Goal: Task Accomplishment & Management: Complete application form

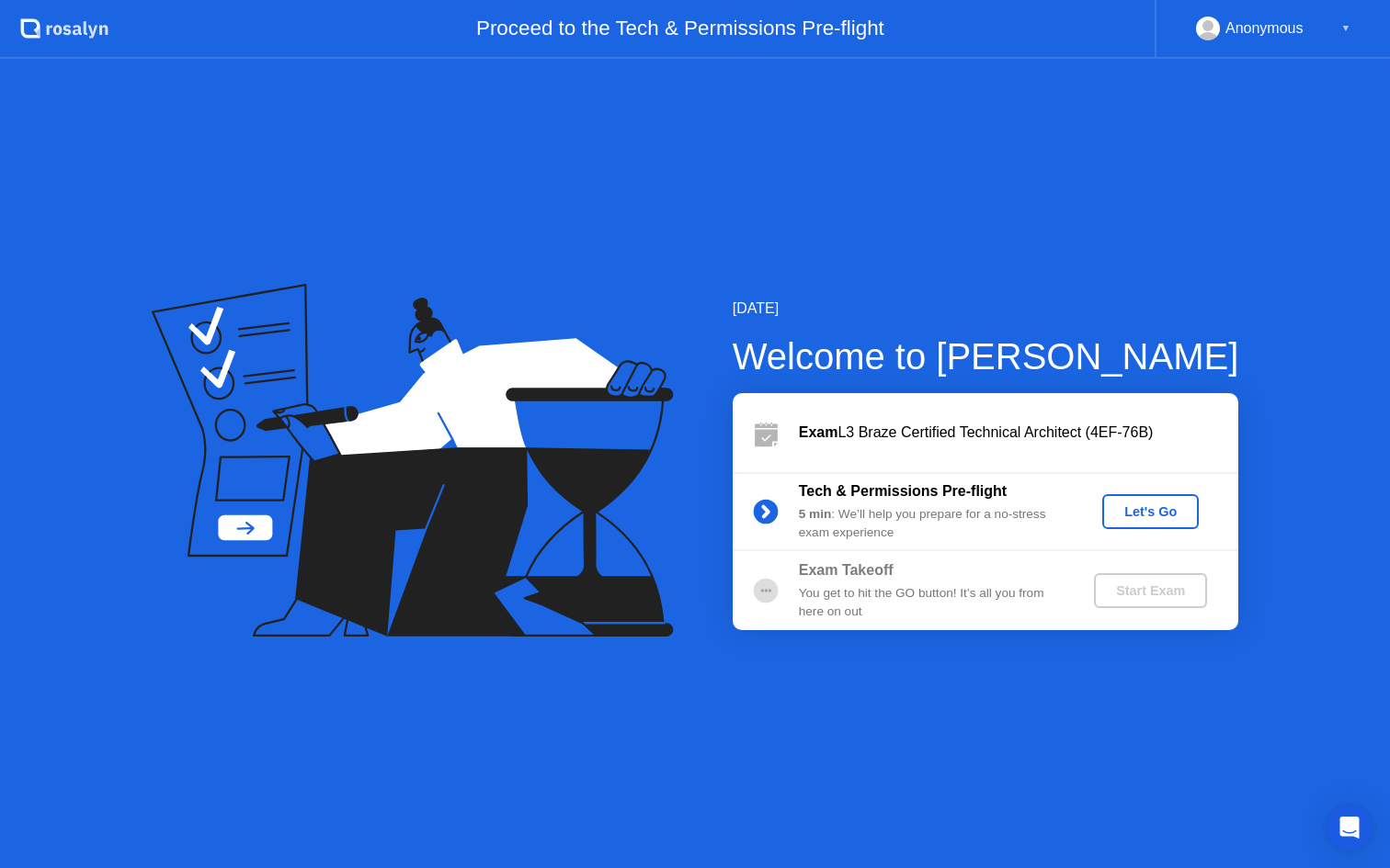
click at [1155, 491] on div "Tech & Permissions Pre-flight 5 min : We’ll help you prepare for a no-stress ex…" at bounding box center [985, 512] width 506 height 79
click at [1149, 515] on div "Let's Go" at bounding box center [1150, 512] width 82 height 15
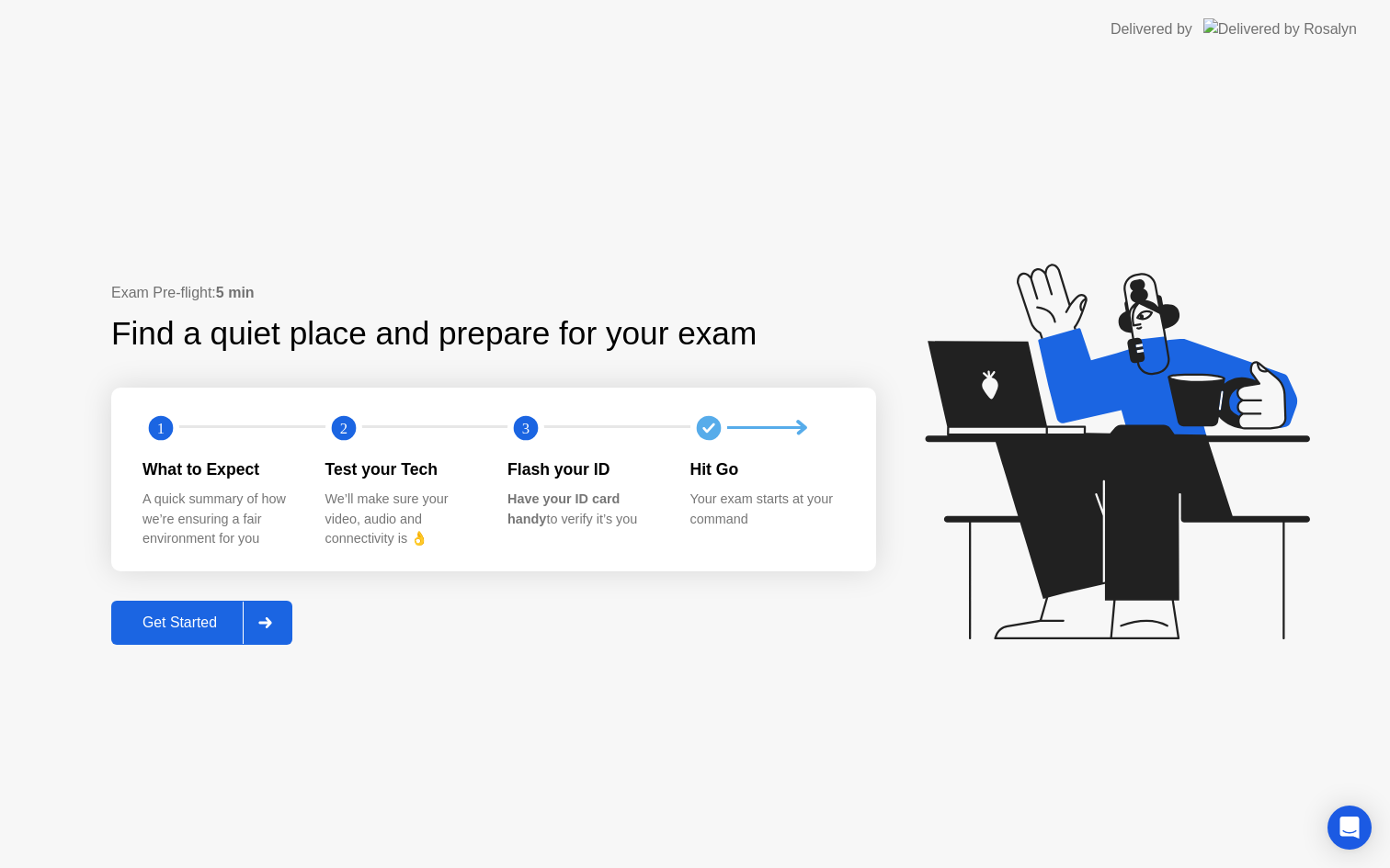
click at [190, 615] on div "Get Started" at bounding box center [180, 623] width 126 height 17
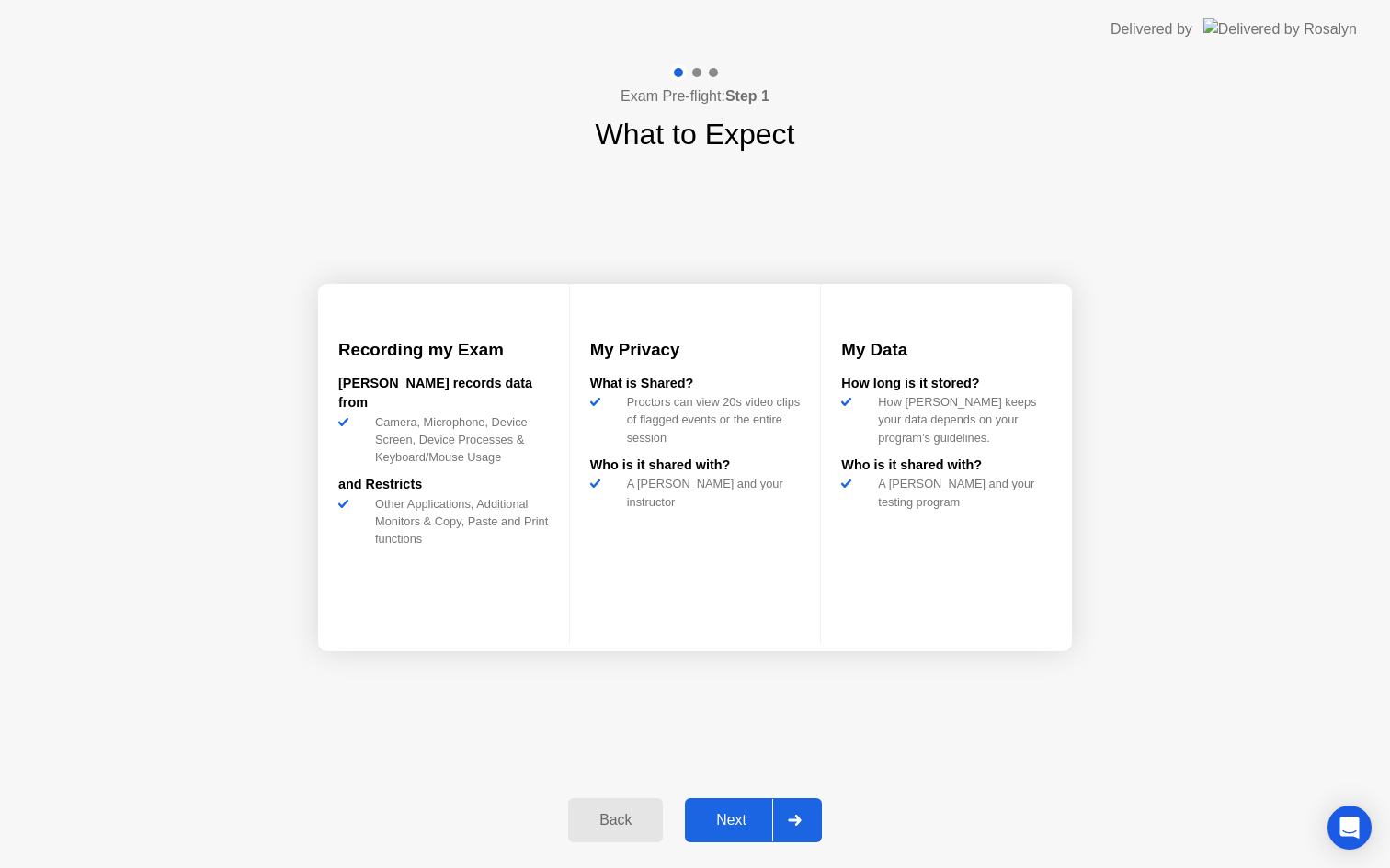
click at [737, 829] on div "Next" at bounding box center [731, 820] width 82 height 17
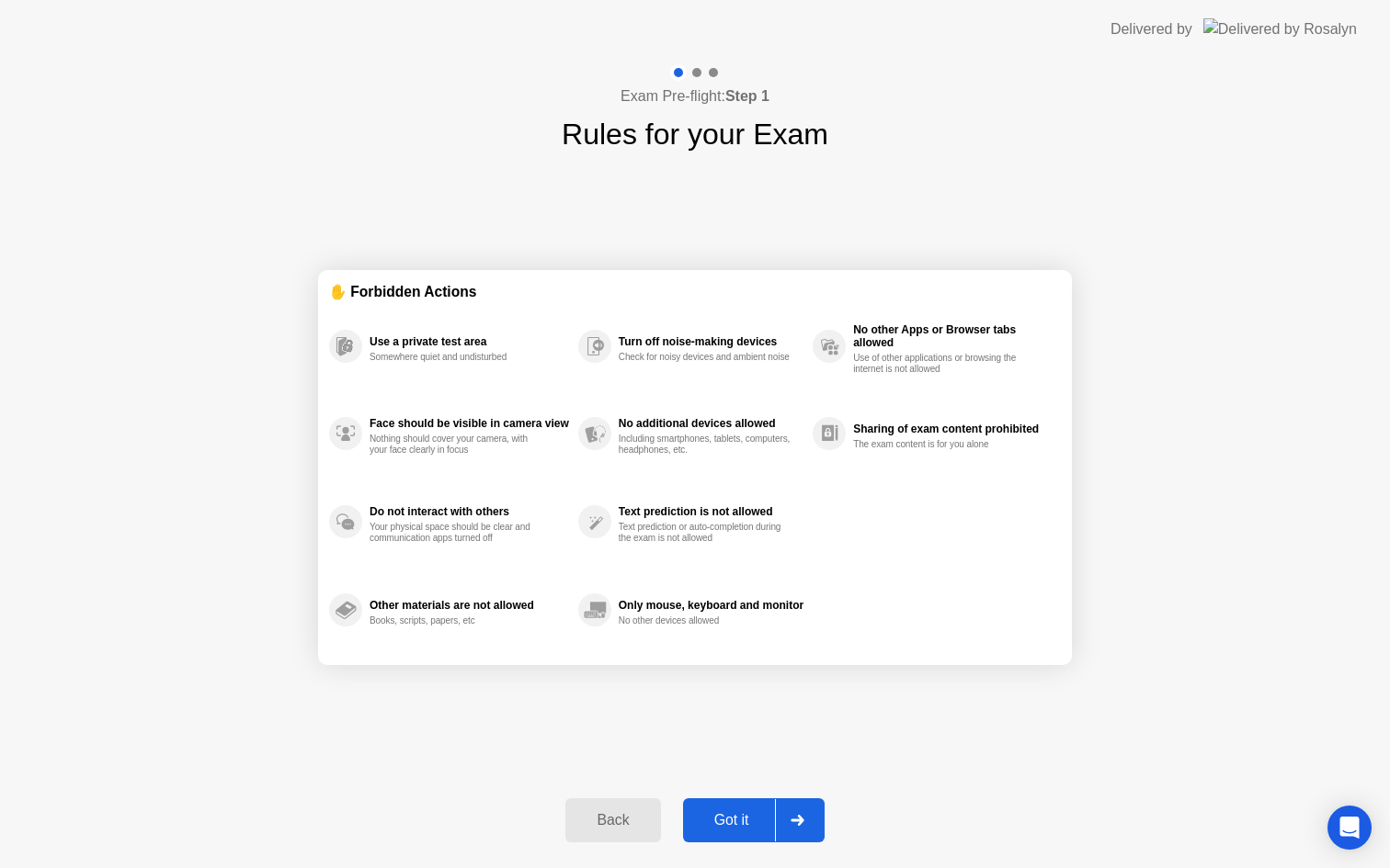
click at [742, 827] on div "Got it" at bounding box center [732, 820] width 86 height 17
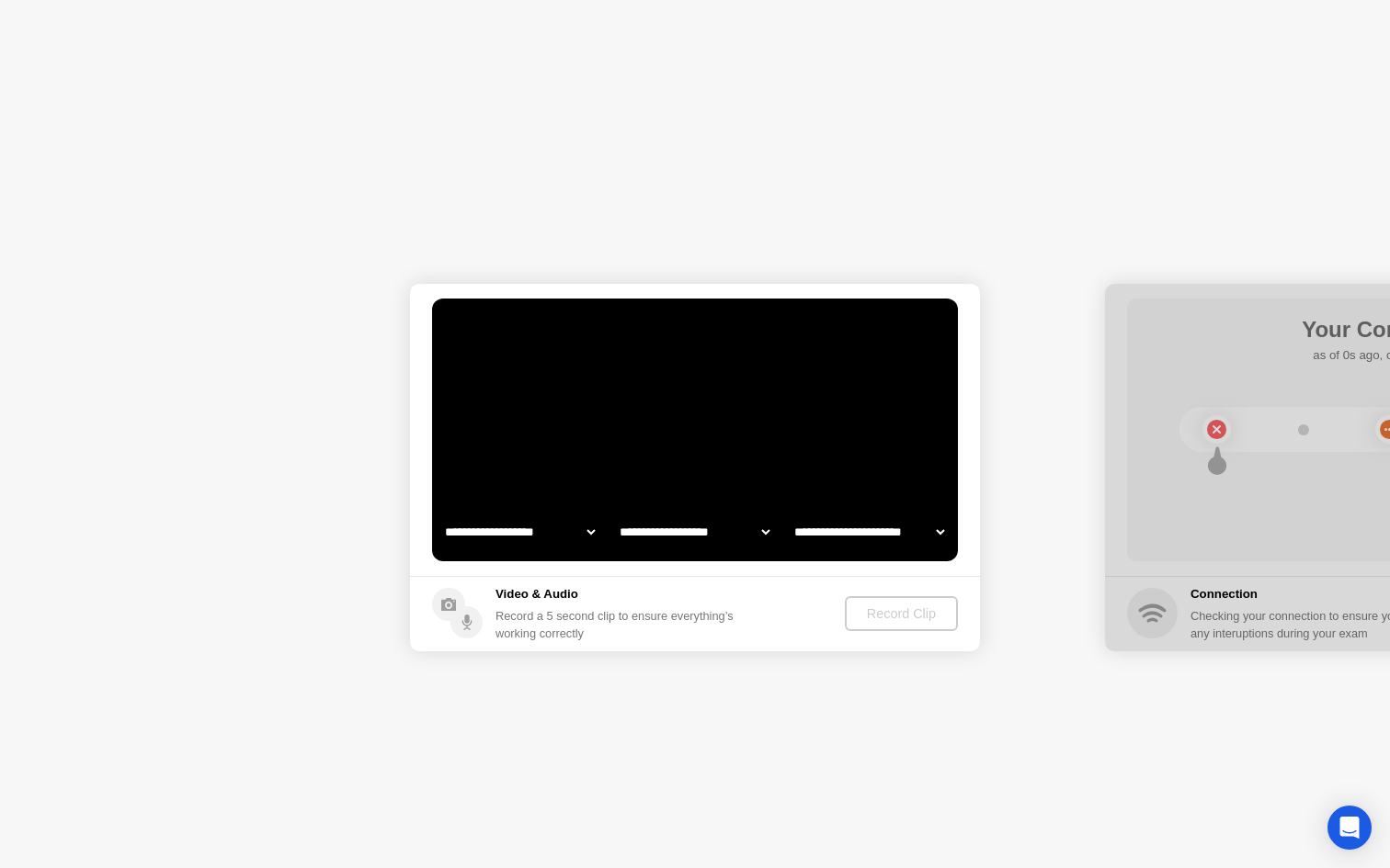
select select "**********"
select select "*******"
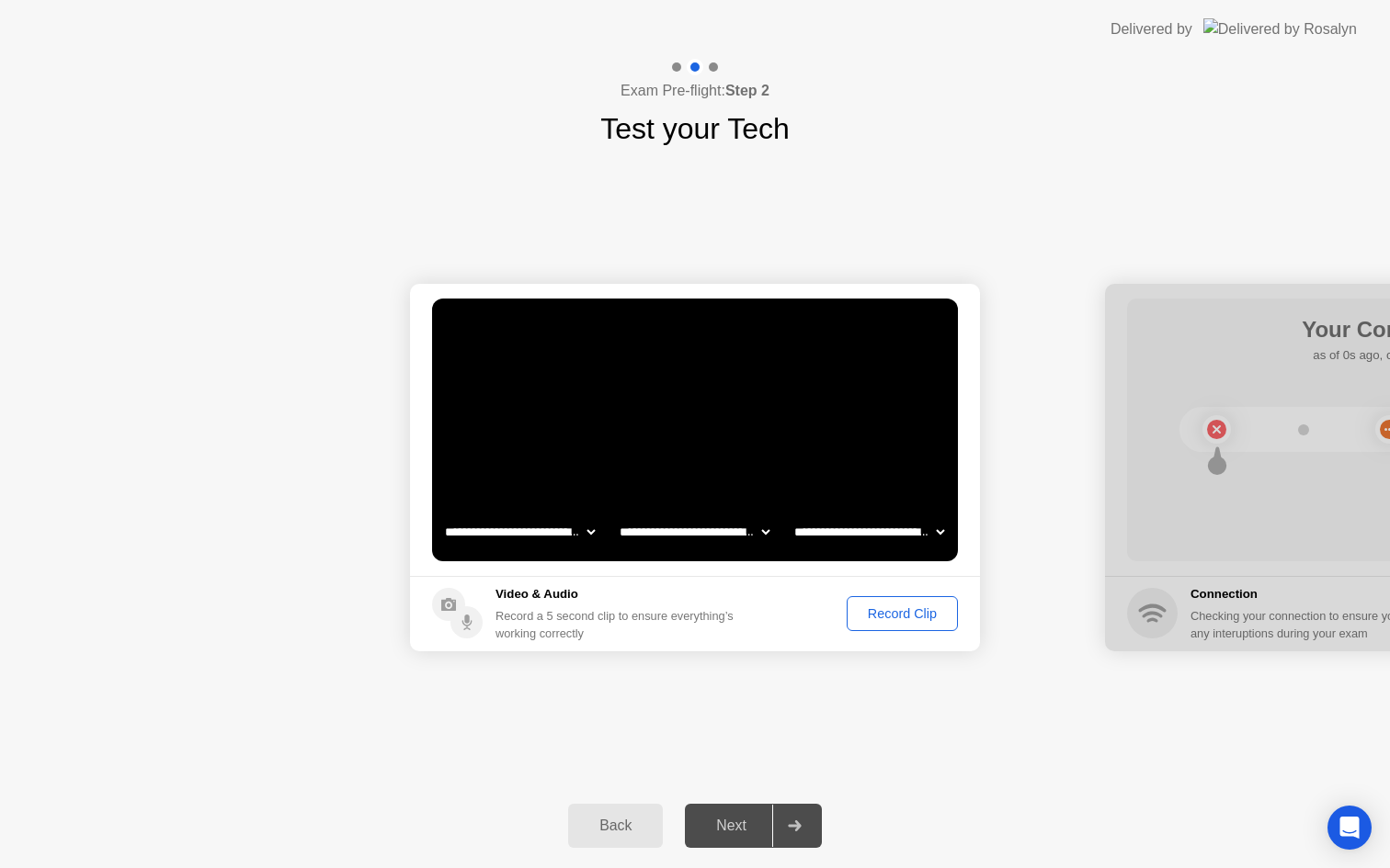
click at [888, 612] on div "Record Clip" at bounding box center [903, 614] width 98 height 15
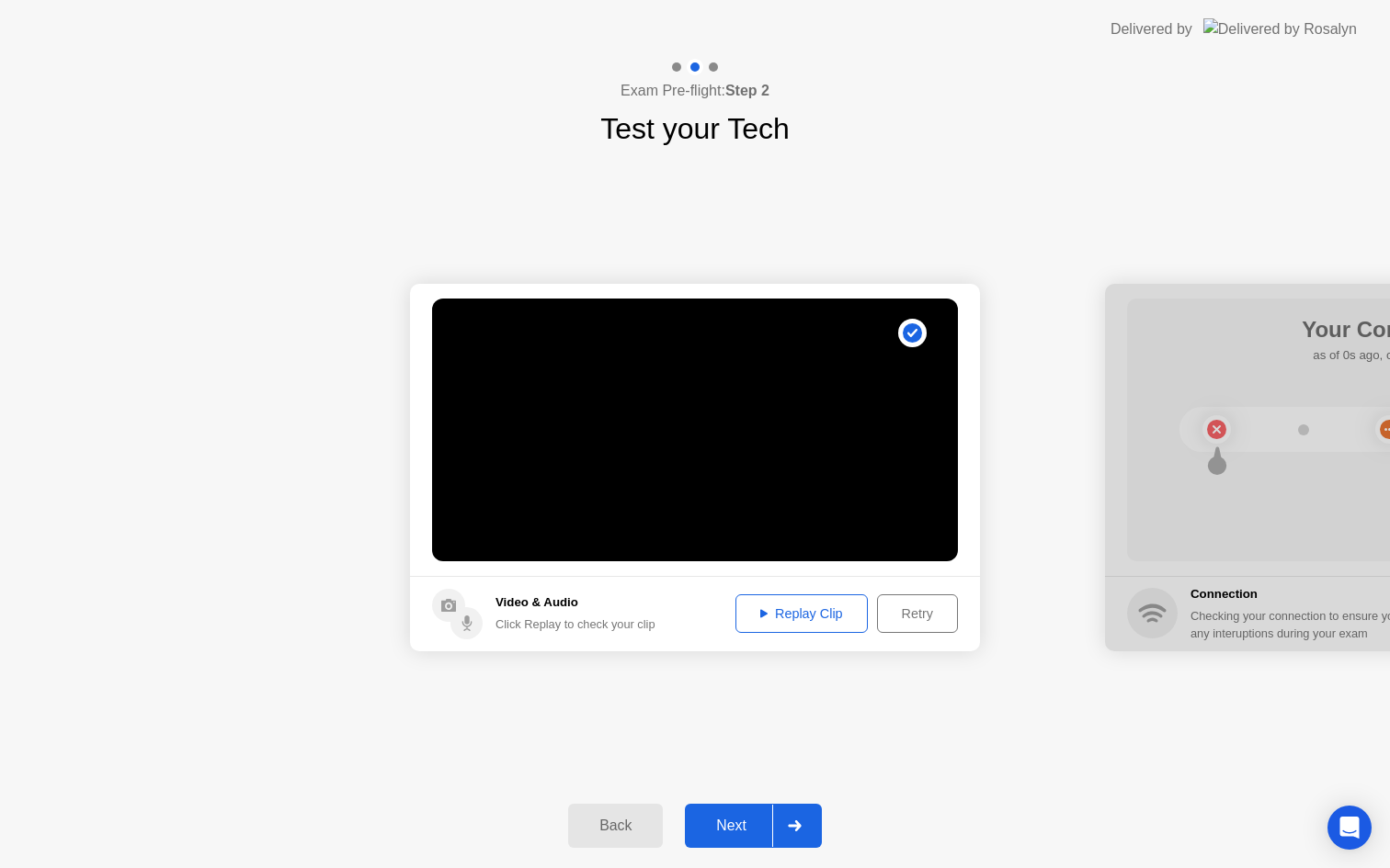
click at [837, 610] on div "Replay Clip" at bounding box center [802, 614] width 120 height 15
click at [729, 833] on div "Next" at bounding box center [731, 826] width 82 height 17
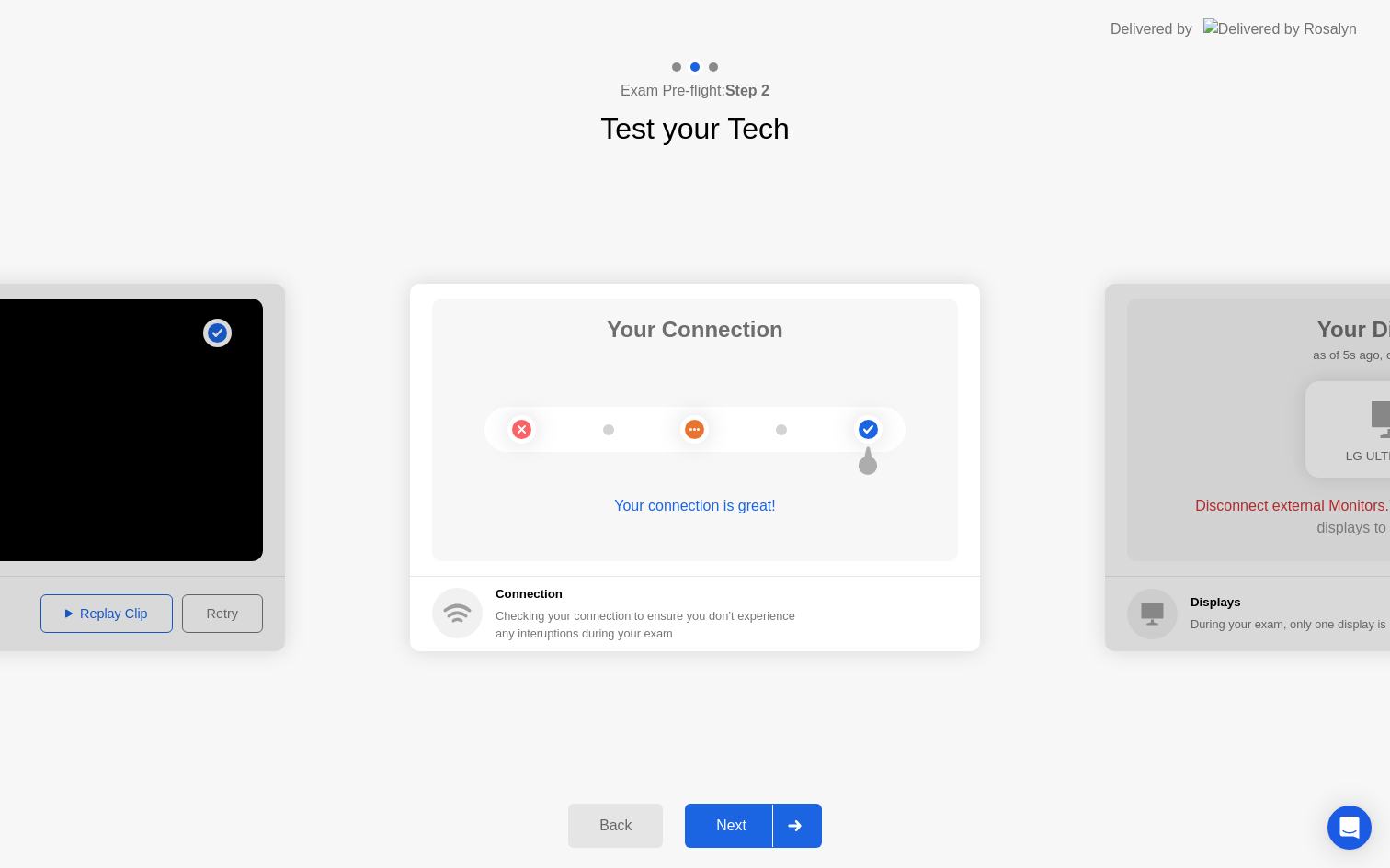
click at [740, 831] on div "Next" at bounding box center [731, 826] width 82 height 17
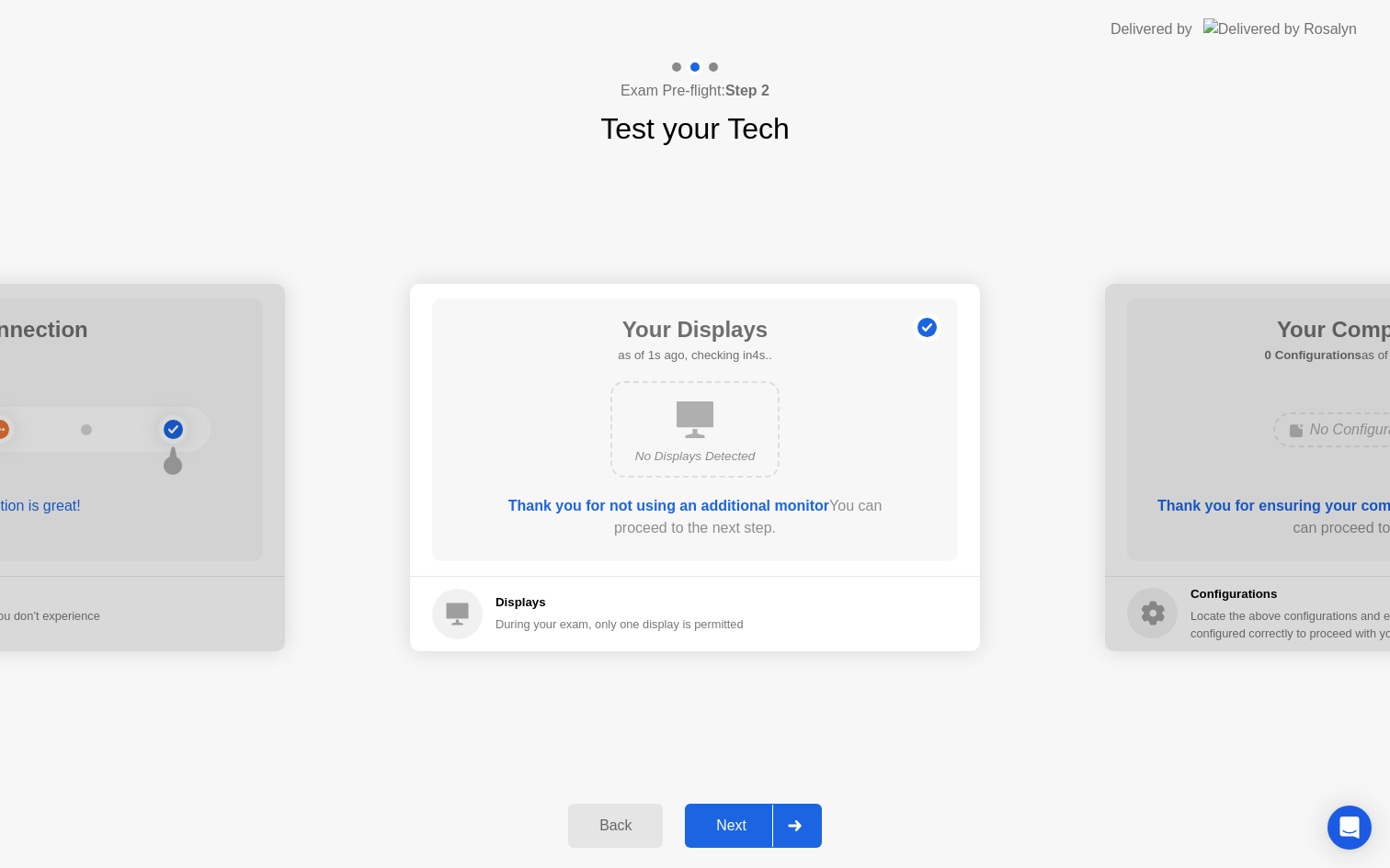
click at [744, 829] on div "Next" at bounding box center [731, 826] width 82 height 17
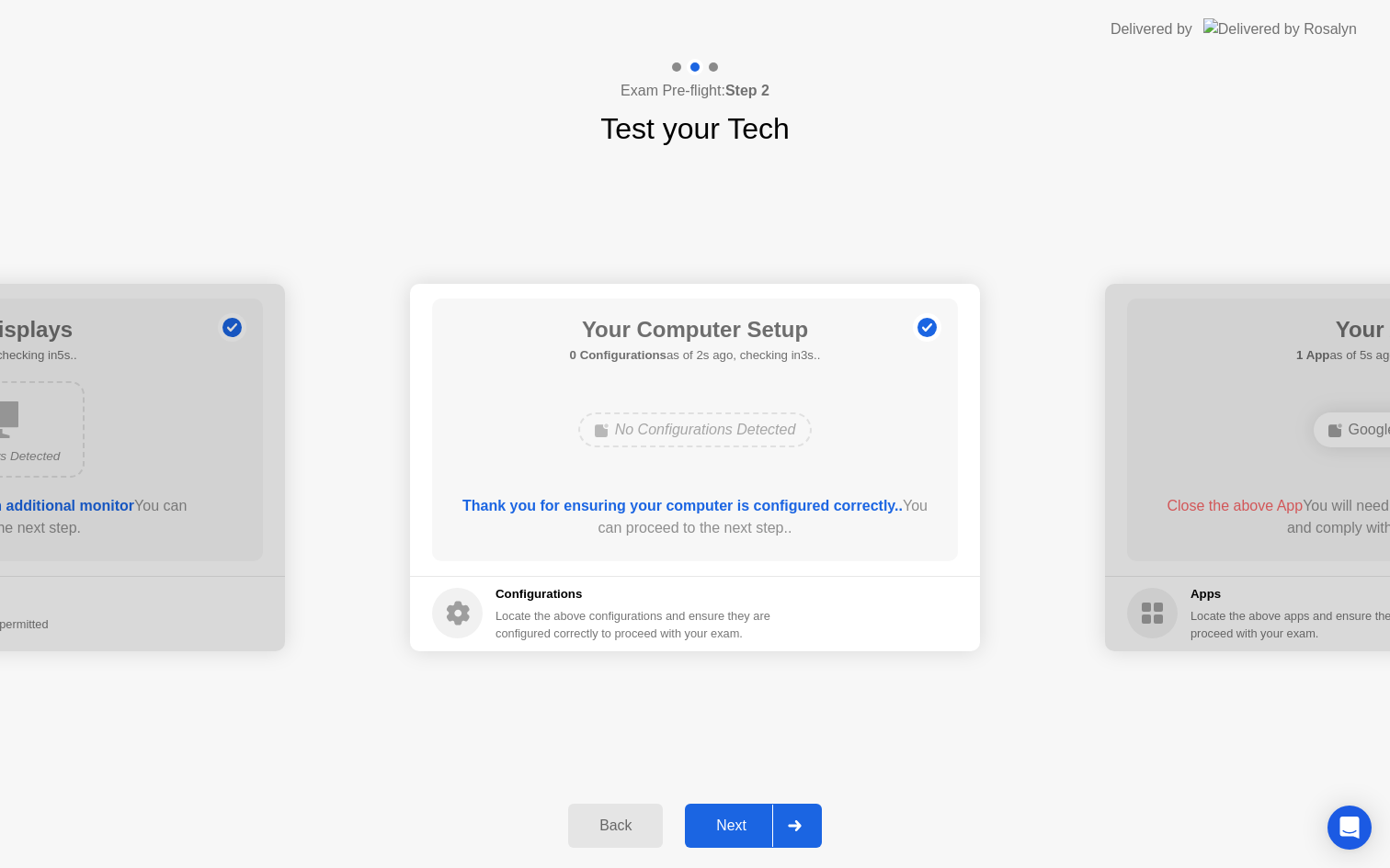
click at [739, 823] on div "Next" at bounding box center [731, 826] width 82 height 17
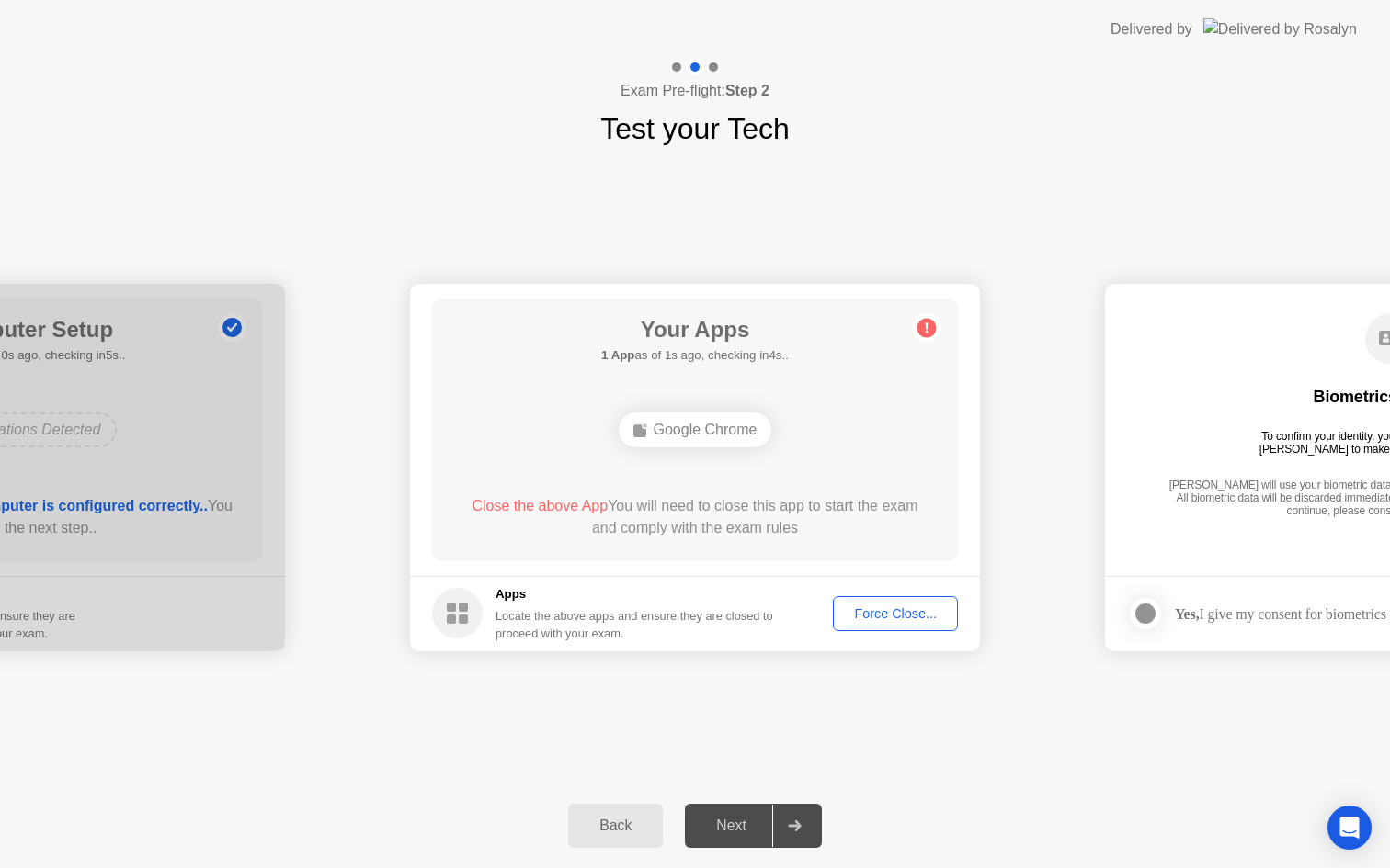
click at [878, 599] on button "Force Close..." at bounding box center [895, 614] width 125 height 35
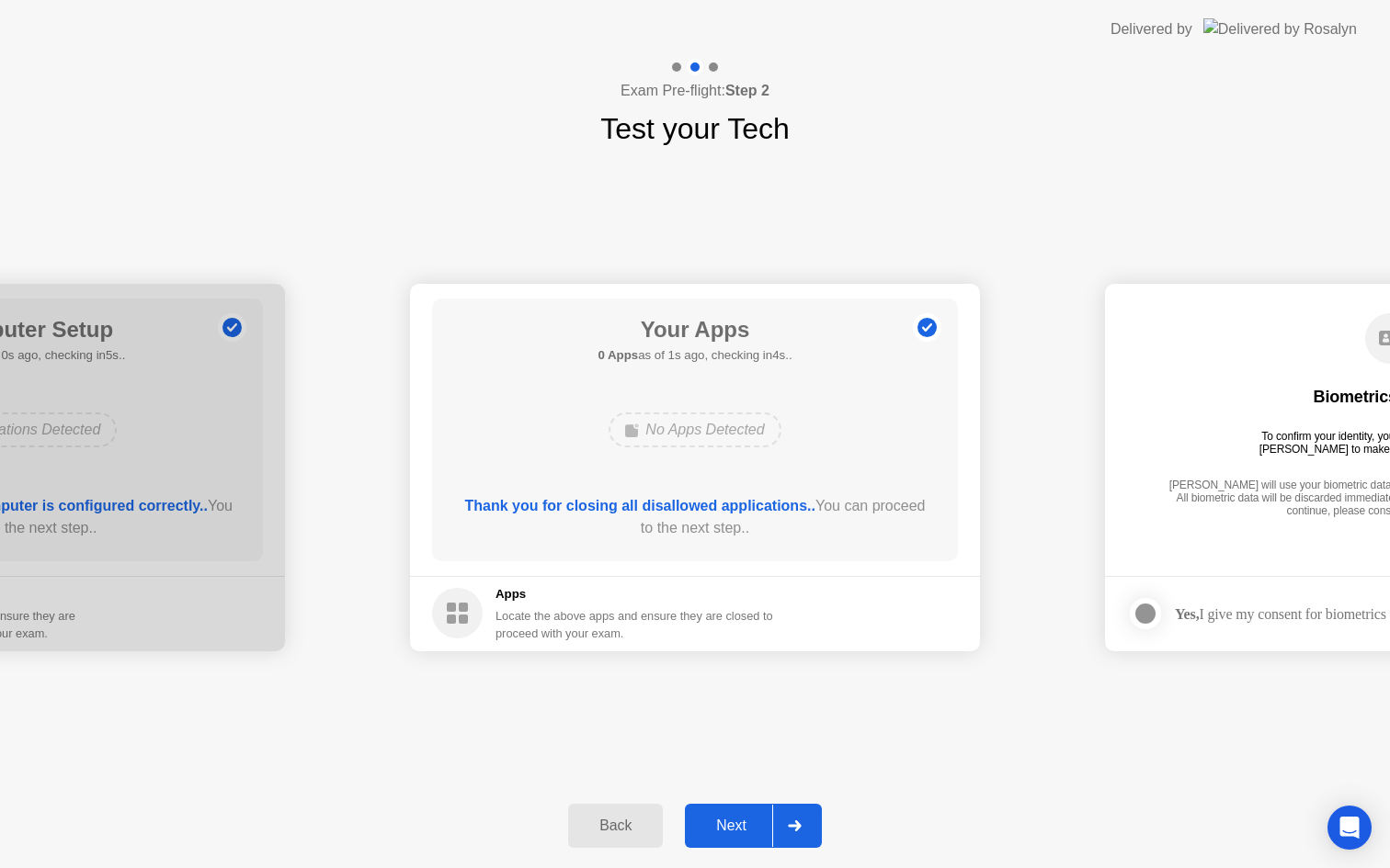
click at [716, 814] on button "Next" at bounding box center [752, 826] width 137 height 44
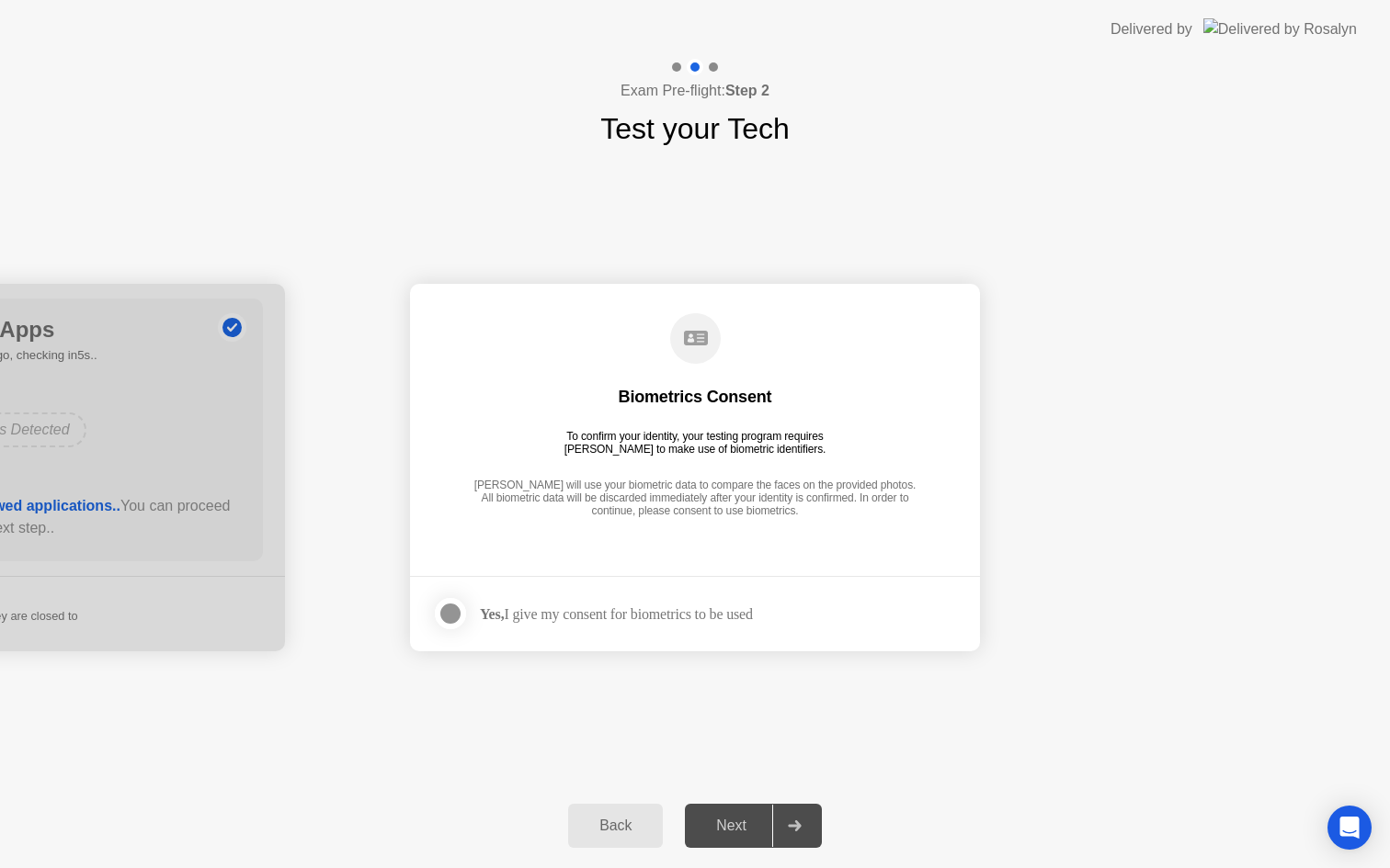
click at [562, 619] on div "Yes, I give my consent for biometrics to be used" at bounding box center [617, 615] width 273 height 18
click at [457, 618] on div at bounding box center [450, 614] width 22 height 22
click at [728, 818] on div "Next" at bounding box center [731, 826] width 82 height 17
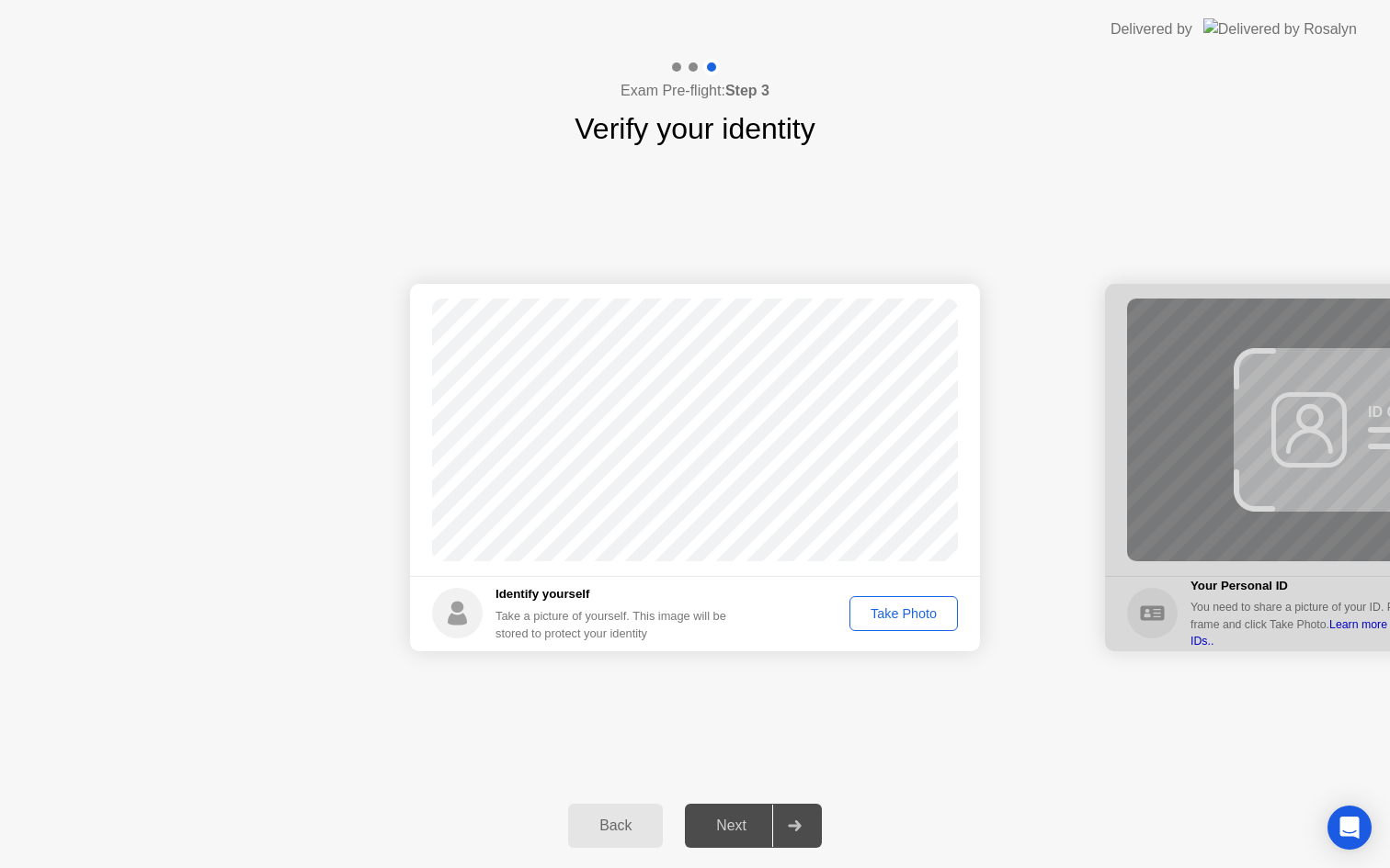
click at [917, 618] on div "Take Photo" at bounding box center [903, 614] width 95 height 15
click at [725, 825] on div "Next" at bounding box center [731, 826] width 82 height 17
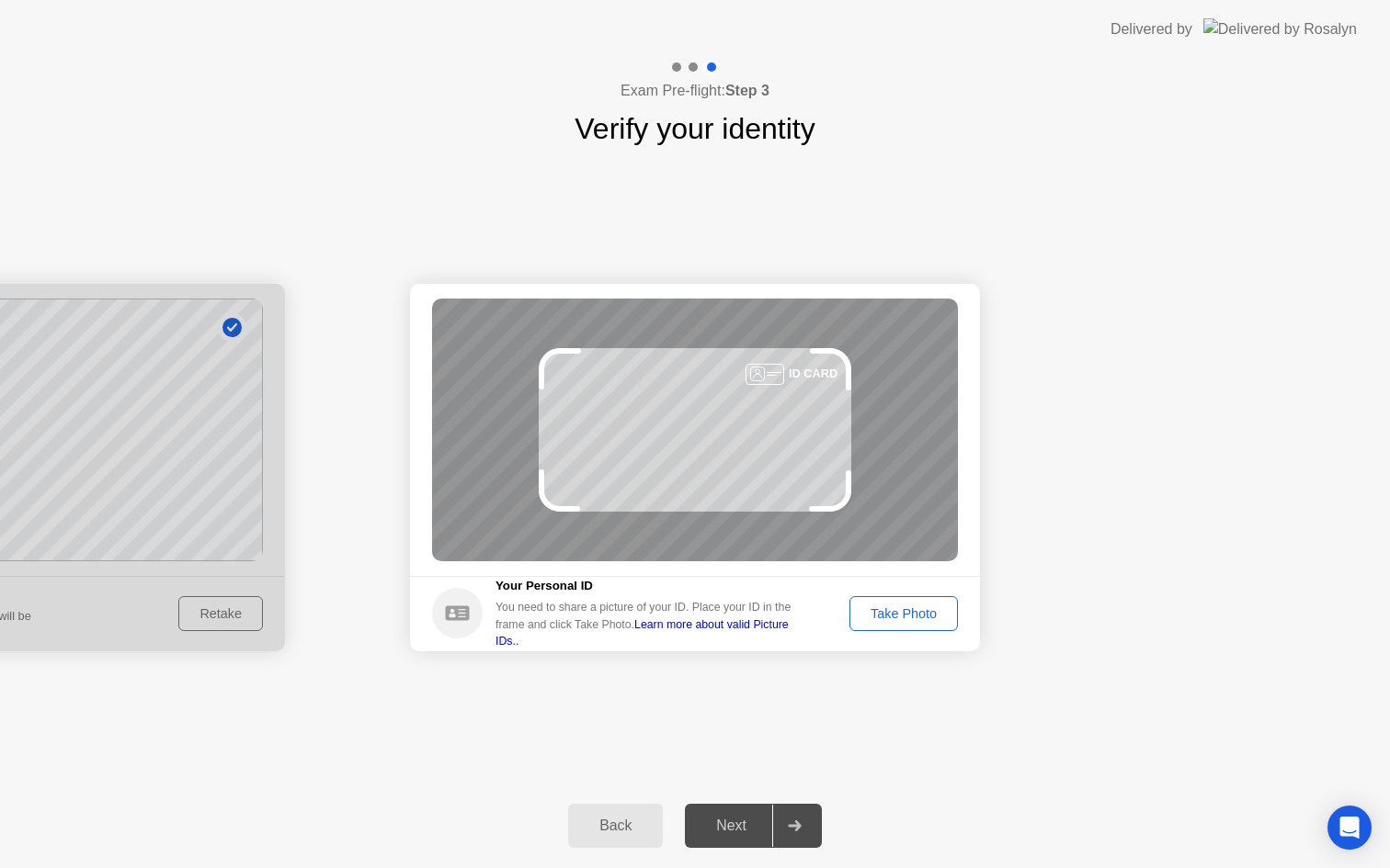
click at [946, 612] on div "Take Photo" at bounding box center [903, 614] width 95 height 15
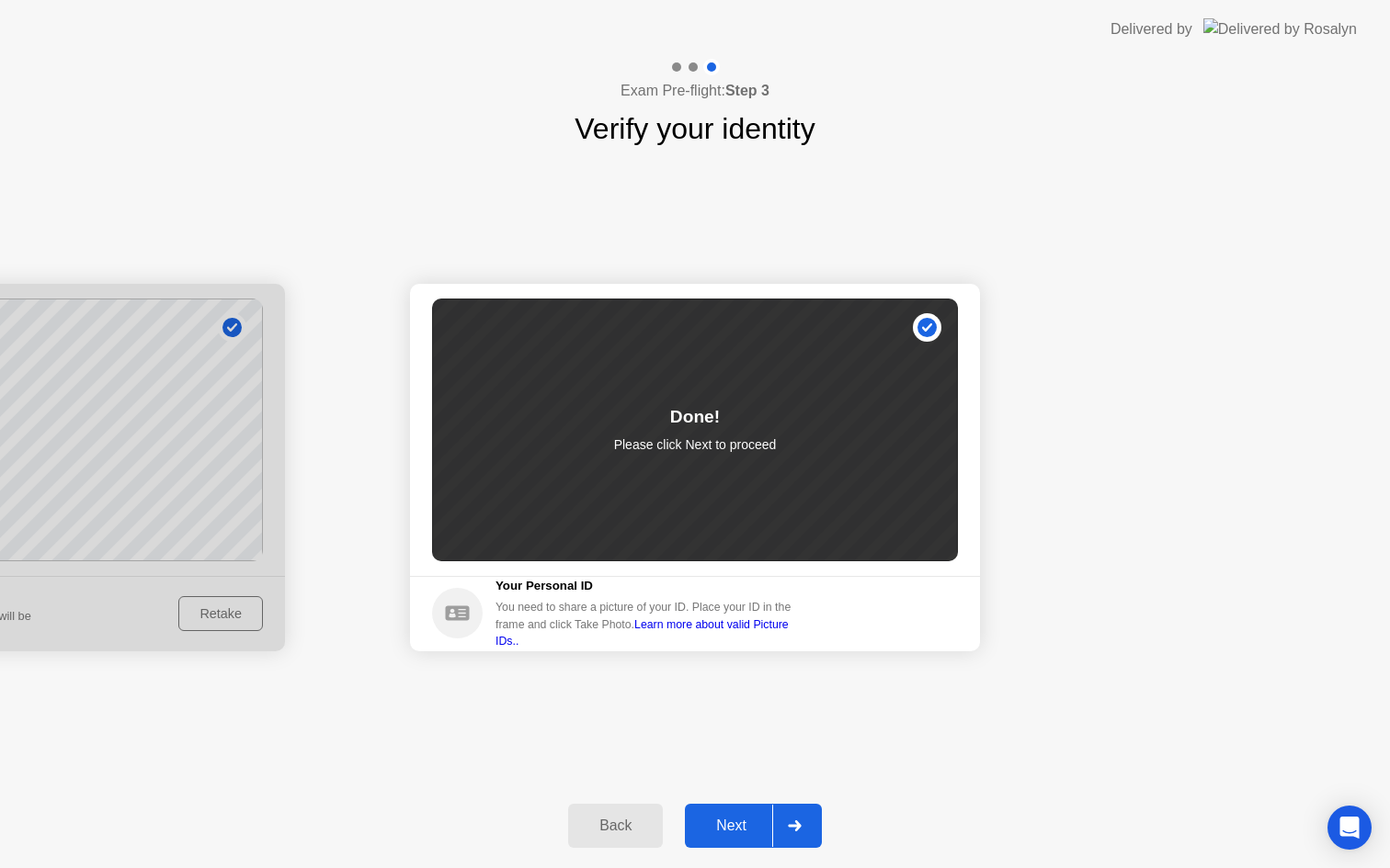
click at [742, 830] on div "Next" at bounding box center [731, 826] width 82 height 17
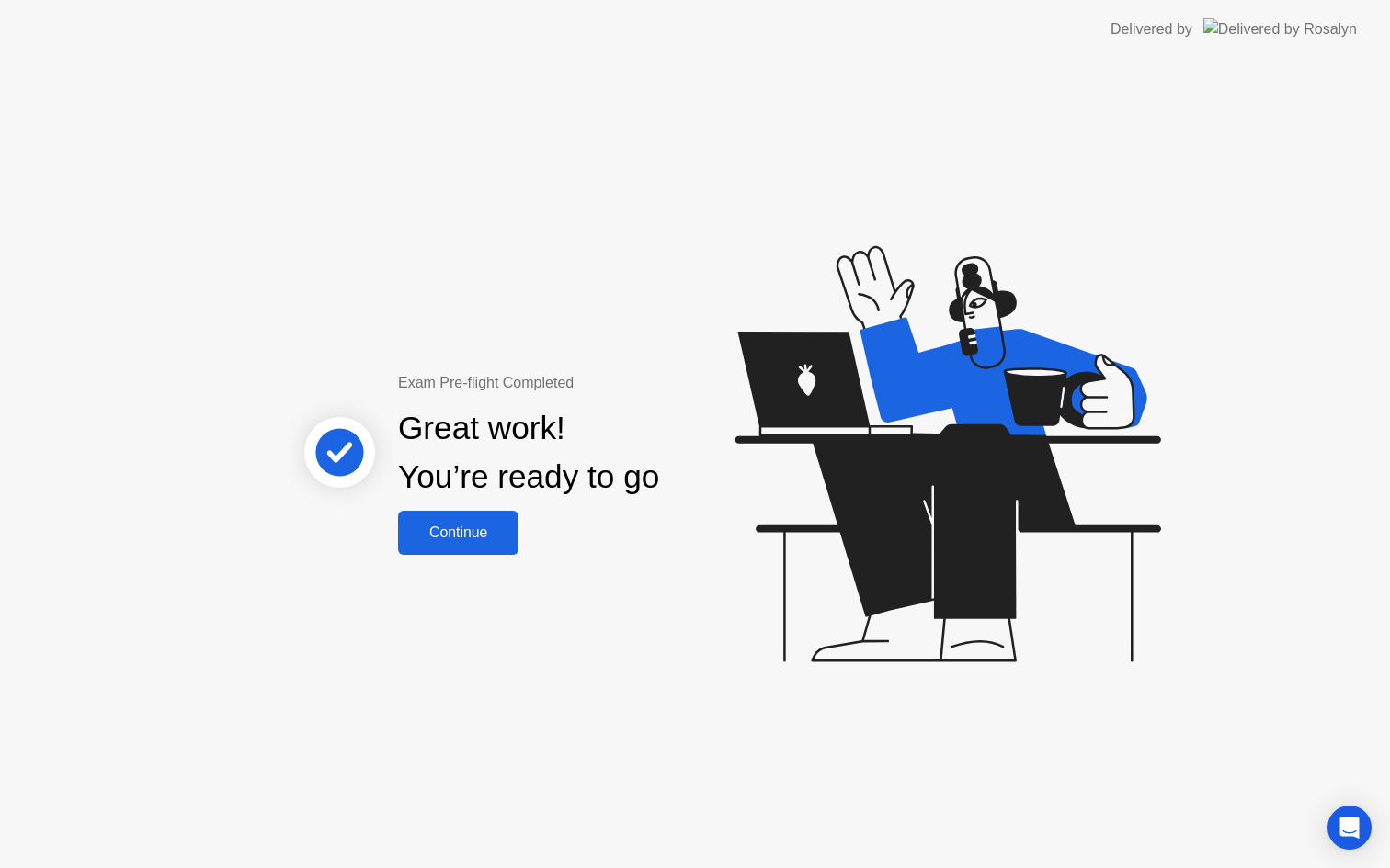
click at [495, 515] on button "Continue" at bounding box center [458, 532] width 121 height 44
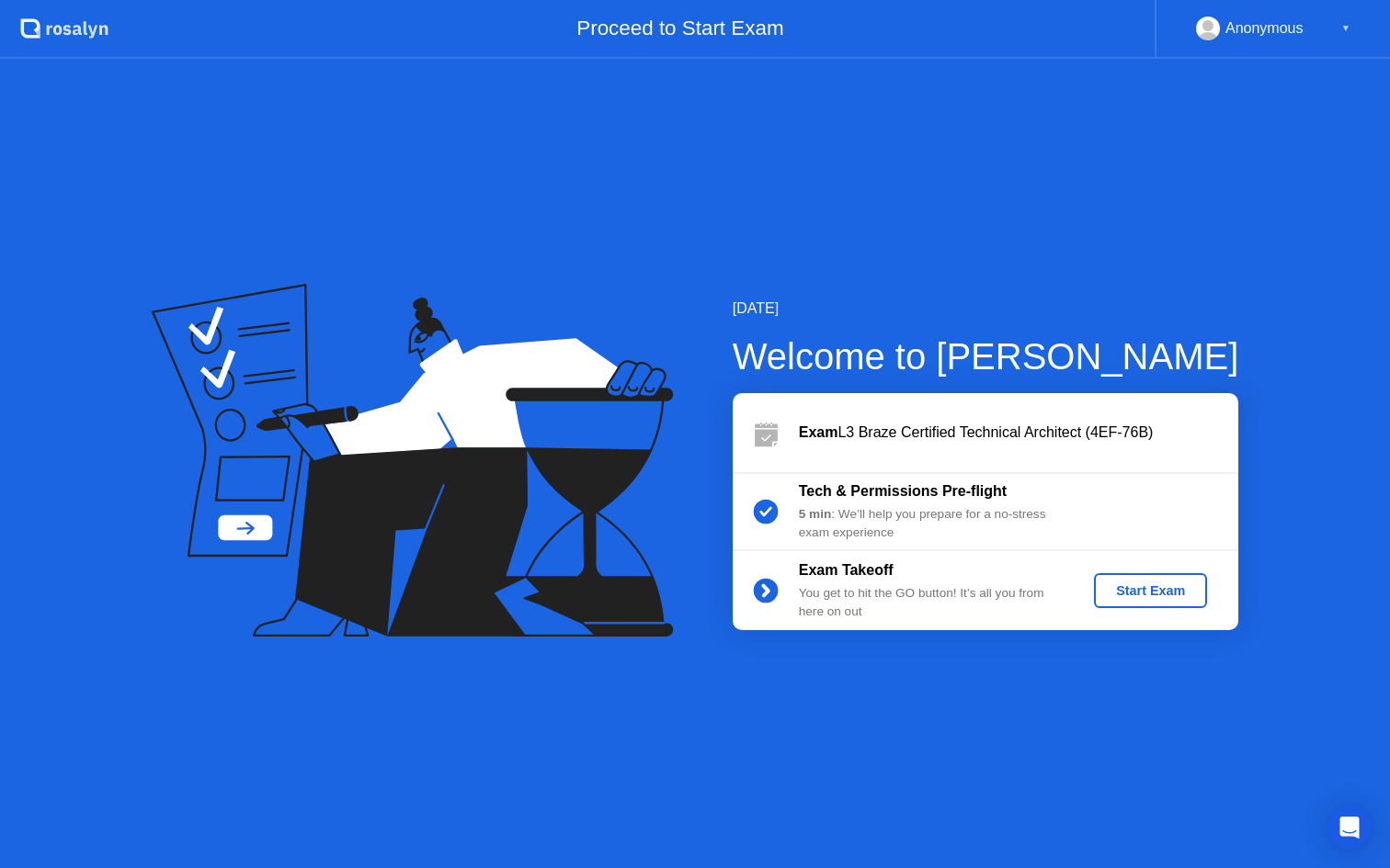
click at [1139, 596] on div "Start Exam" at bounding box center [1150, 590] width 98 height 15
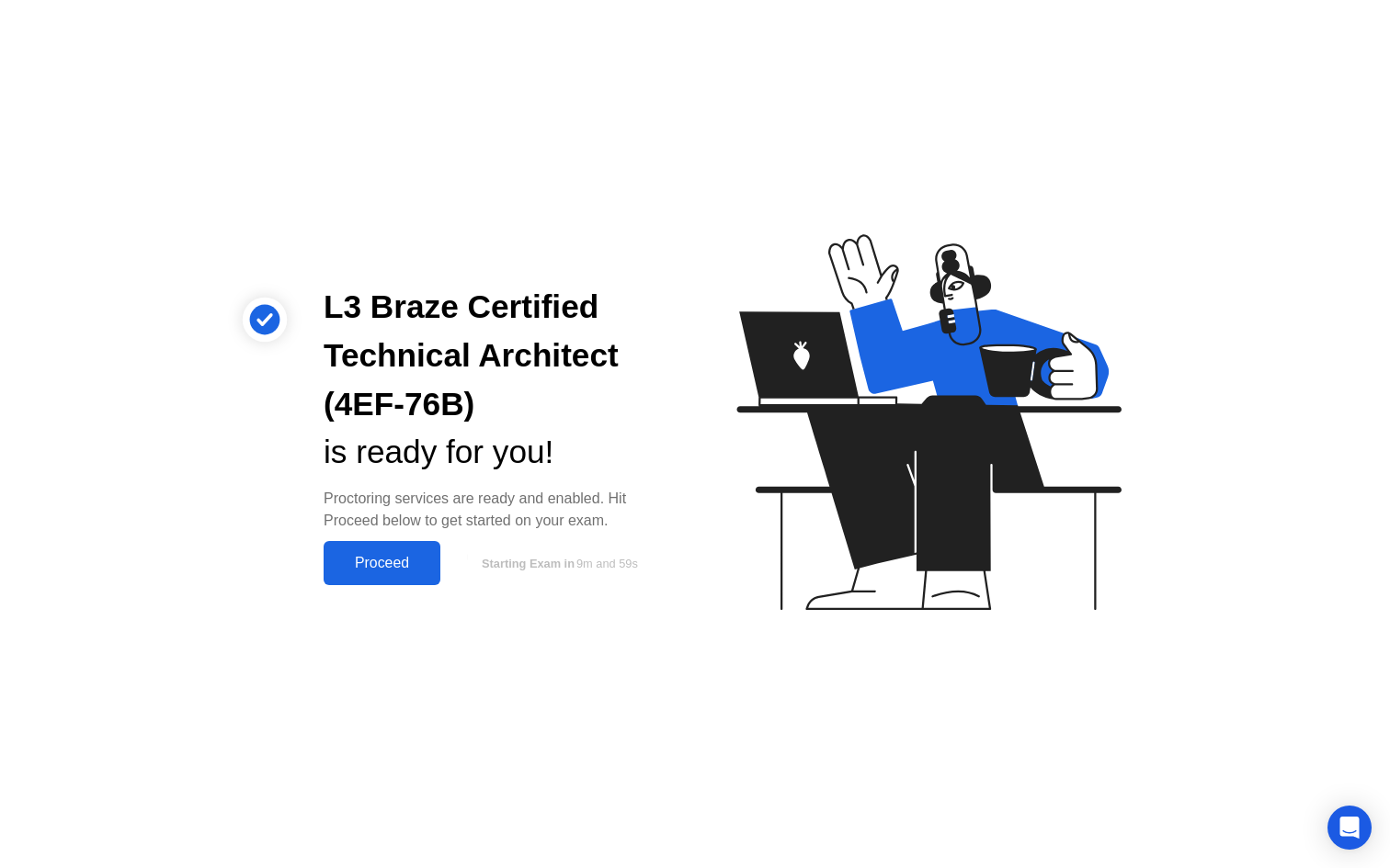
click at [401, 566] on div "Proceed" at bounding box center [382, 563] width 106 height 17
